Goal: Task Accomplishment & Management: Manage account settings

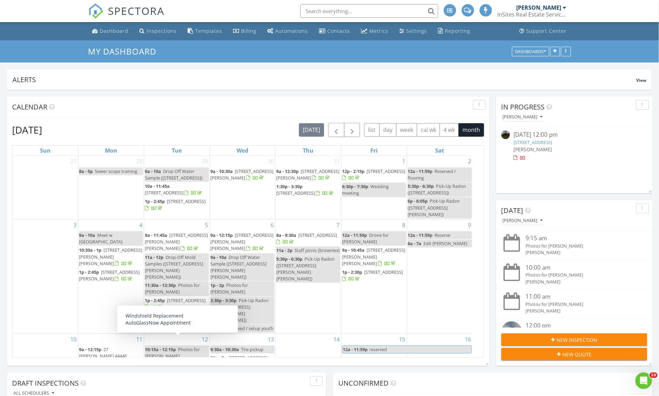
scroll to position [1089, 672]
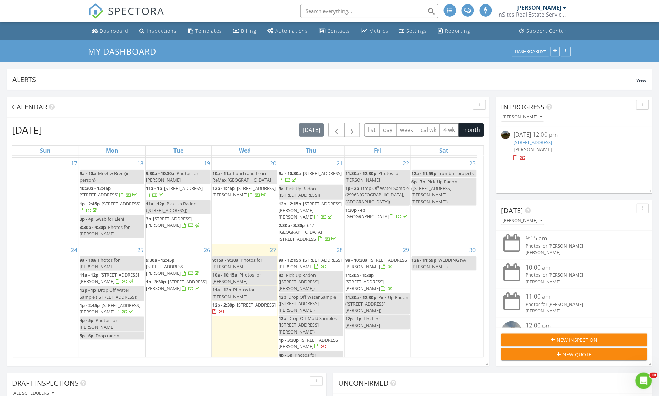
click at [185, 263] on span "4787 Topper Hill Dr, Hubbard 44425" at bounding box center [165, 269] width 39 height 13
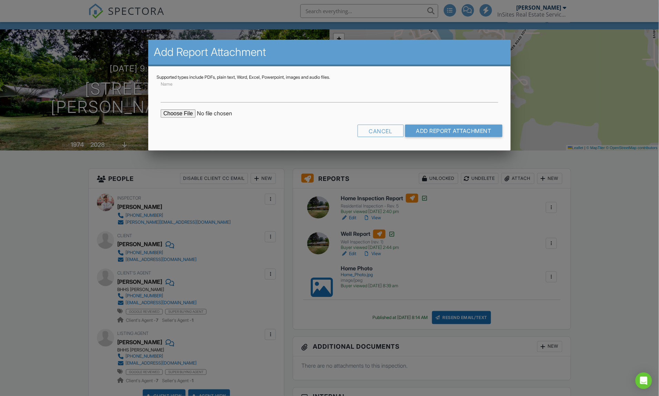
click at [186, 110] on input "file" at bounding box center [219, 113] width 117 height 8
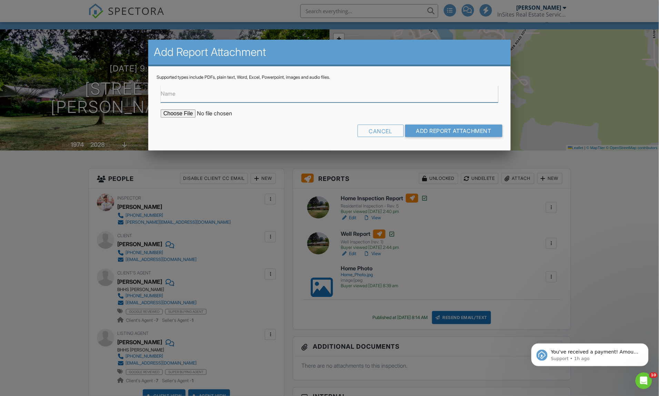
click at [182, 98] on input "Name" at bounding box center [330, 94] width 338 height 17
type input "Water Report (Bacteria)"
click at [177, 107] on form "Name Water Report (Bacteria) Cancel Add Report Attachment" at bounding box center [330, 111] width 346 height 62
click at [182, 113] on input "file" at bounding box center [219, 113] width 117 height 8
type input "C:\fakepath\insites re 8-26.pdf"
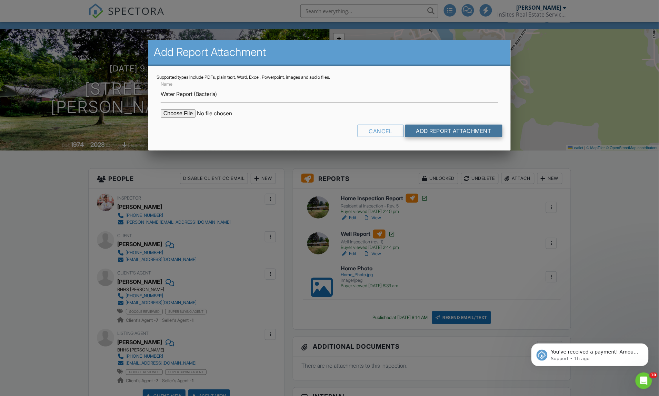
click at [427, 133] on input "Add Report Attachment" at bounding box center [454, 131] width 98 height 12
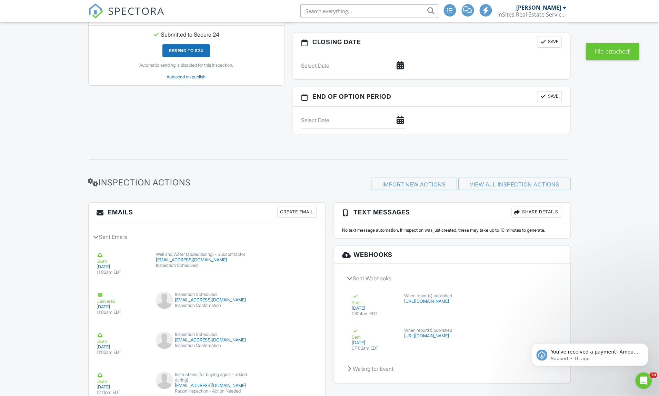
scroll to position [880, 0]
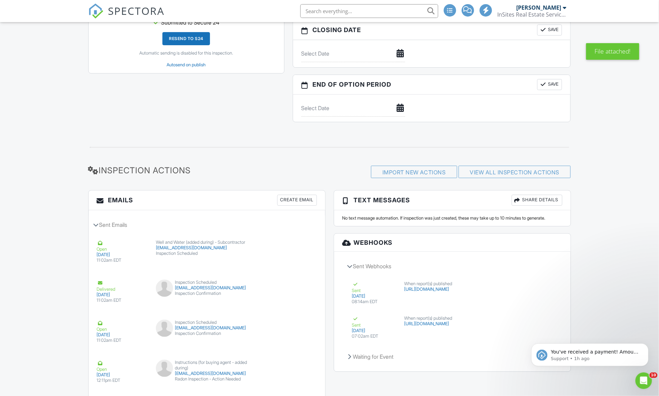
click at [292, 196] on div "Create Email" at bounding box center [297, 200] width 40 height 11
